Goal: Information Seeking & Learning: Learn about a topic

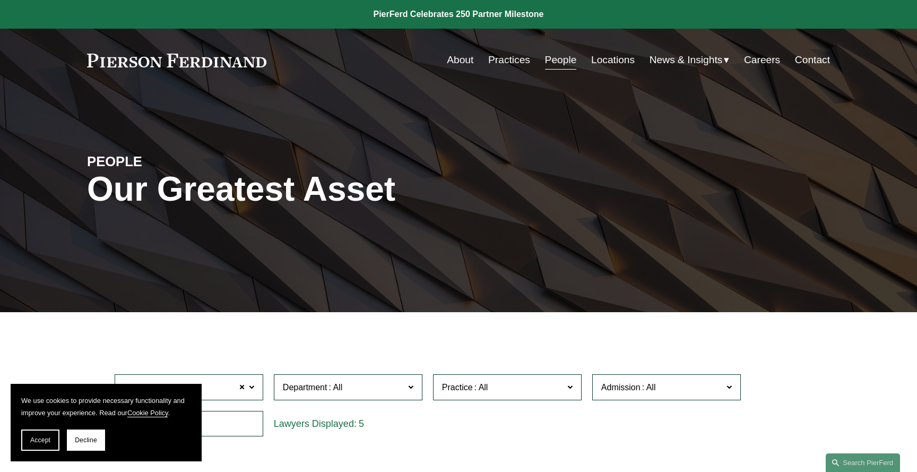
scroll to position [383, 0]
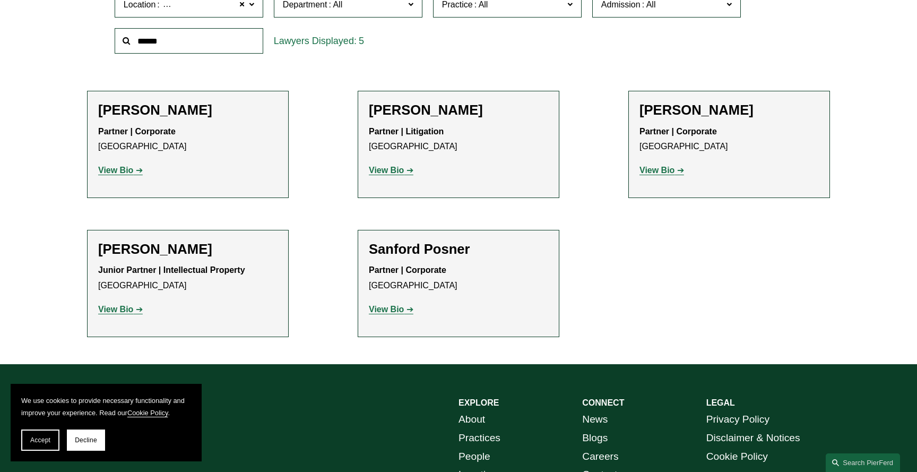
click at [603, 67] on ul "Filter Location [GEOGRAPHIC_DATA] [GEOGRAPHIC_DATA] All [GEOGRAPHIC_DATA] [GEOG…" at bounding box center [458, 145] width 798 height 382
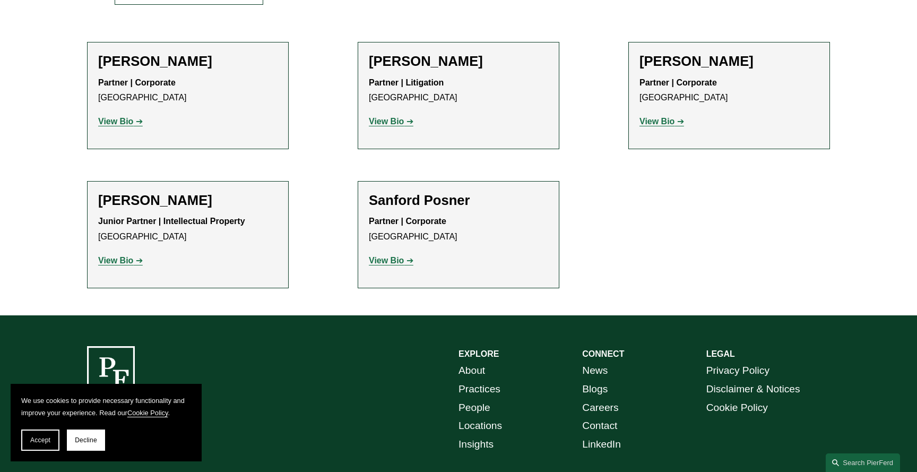
scroll to position [429, 0]
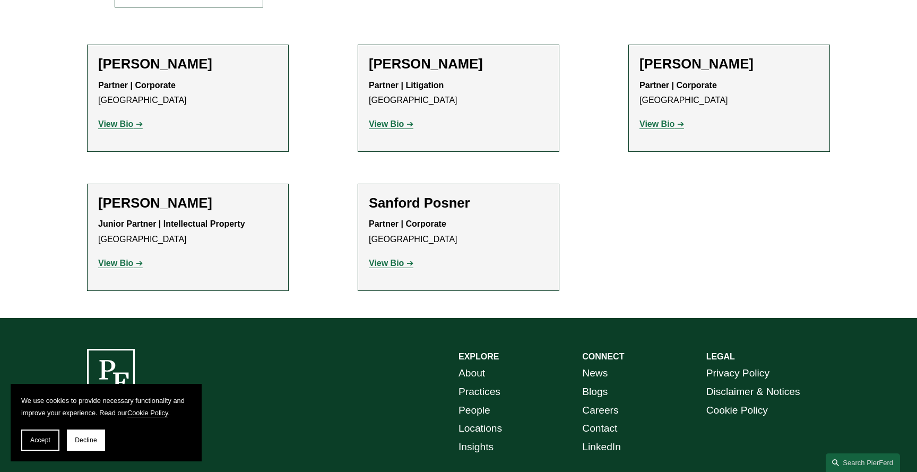
click at [660, 123] on strong "View Bio" at bounding box center [656, 123] width 35 height 9
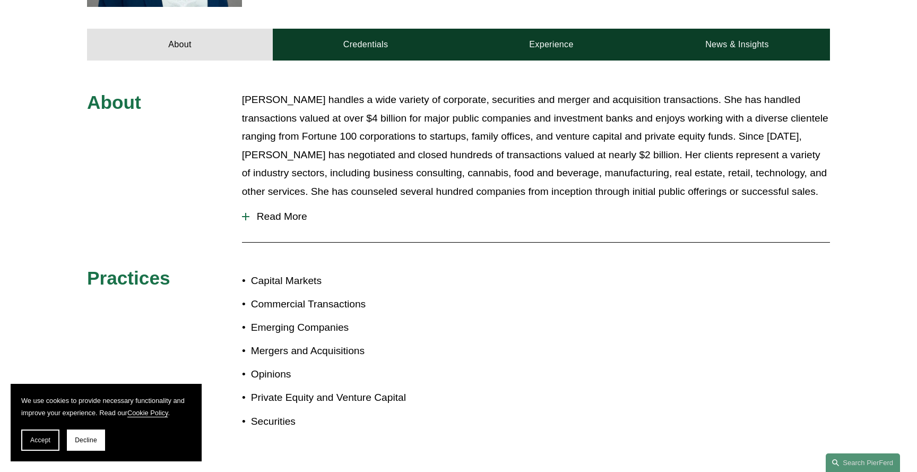
scroll to position [439, 0]
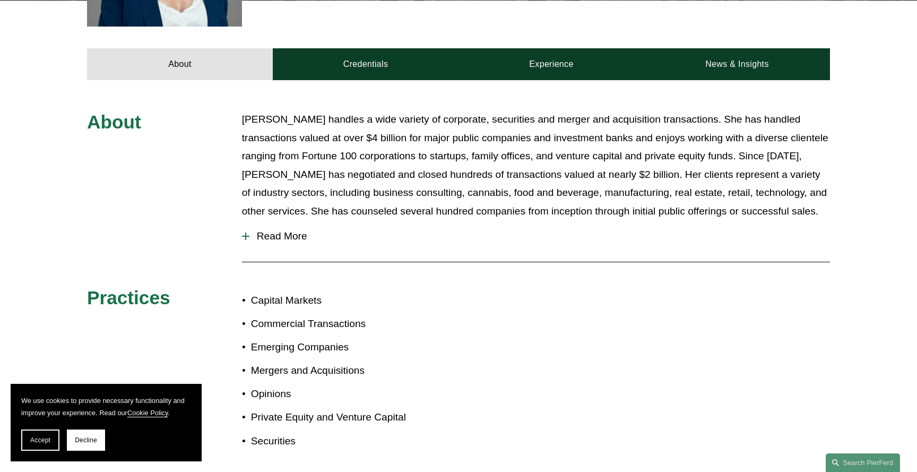
click at [271, 230] on span "Read More" at bounding box center [539, 236] width 580 height 12
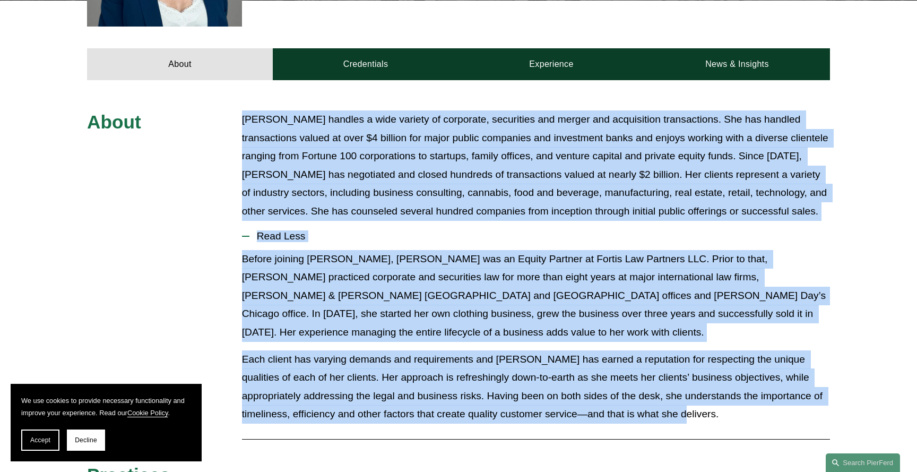
drag, startPoint x: 240, startPoint y: 106, endPoint x: 528, endPoint y: 392, distance: 406.3
click at [529, 392] on div "About [PERSON_NAME] handles a wide variety of corporate, securities and merger …" at bounding box center [458, 374] width 917 height 528
copy div "Lorem Ipsumd sitamet c adip elitsed do eiusmodte, incididunt utl etdolo mag ali…"
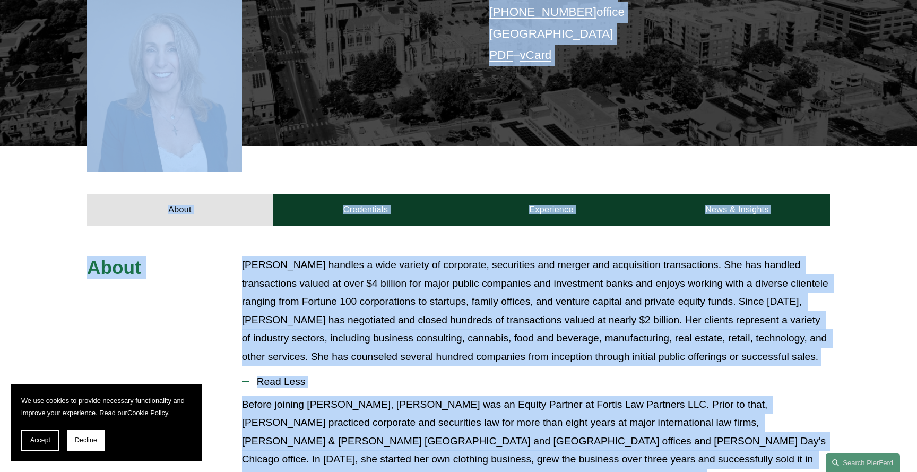
scroll to position [0, 0]
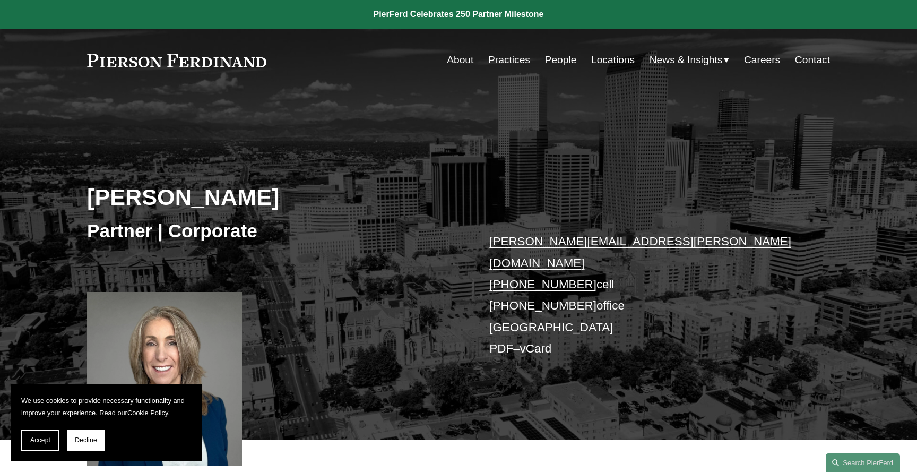
drag, startPoint x: 337, startPoint y: 203, endPoint x: 276, endPoint y: 455, distance: 259.3
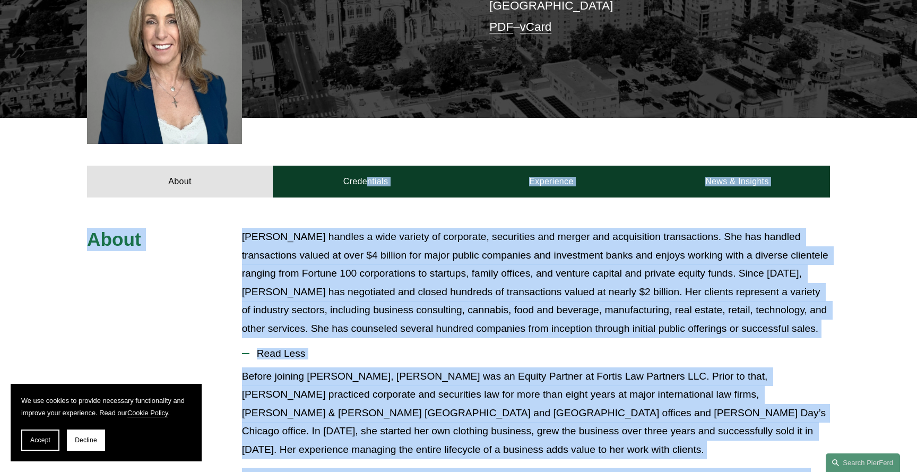
scroll to position [398, 0]
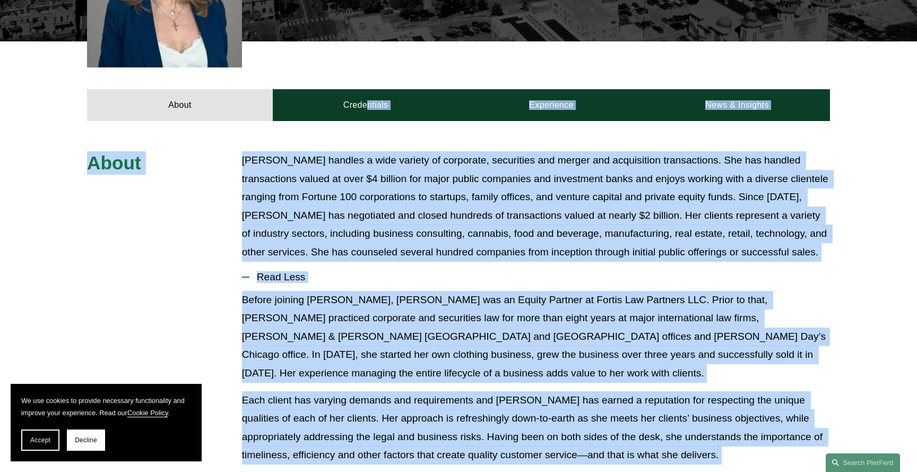
copy article "Credentials Experience News & Insights About [PERSON_NAME] handles a wide varie…"
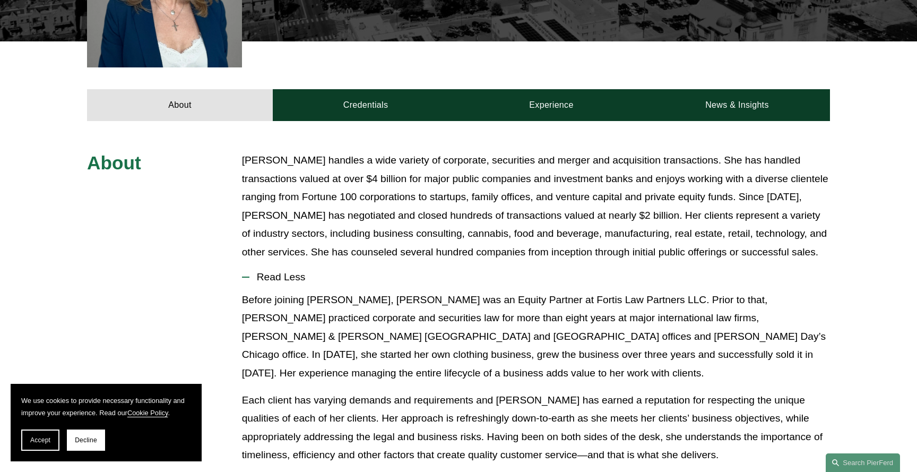
click at [386, 202] on p "[PERSON_NAME] handles a wide variety of corporate, securities and merger and ac…" at bounding box center [536, 206] width 588 height 110
